Goal: Browse casually: Explore the website without a specific task or goal

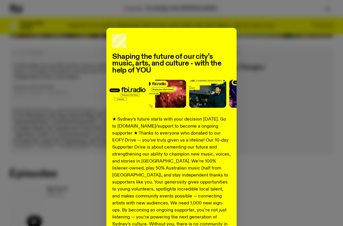
scroll to position [244, 0]
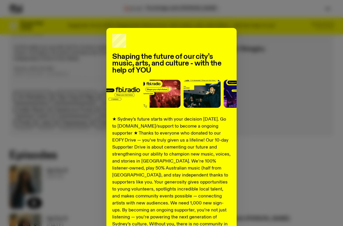
click at [267, 82] on div "Shaping the future of our city’s music, arts, and culture - with the help of YO…" at bounding box center [171, 147] width 325 height 239
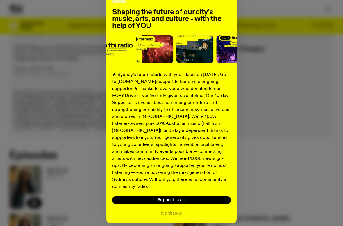
scroll to position [44, 0]
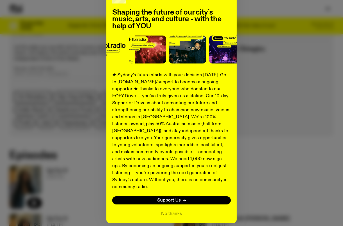
click at [177, 195] on button "No thanks" at bounding box center [171, 213] width 21 height 7
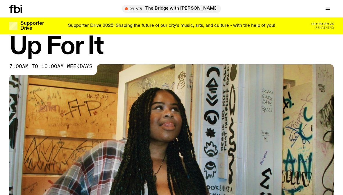
scroll to position [0, 0]
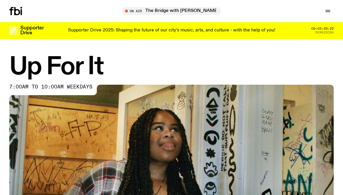
click at [198, 11] on span "Tune in live" at bounding box center [174, 11] width 90 height 4
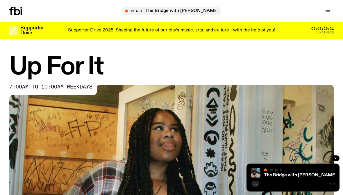
click at [193, 12] on span "Tune in live" at bounding box center [174, 11] width 90 height 4
click at [329, 13] on icon "button" at bounding box center [328, 11] width 7 height 7
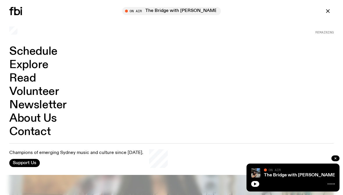
click at [38, 68] on link "Explore" at bounding box center [28, 64] width 39 height 11
